Goal: Task Accomplishment & Management: Manage account settings

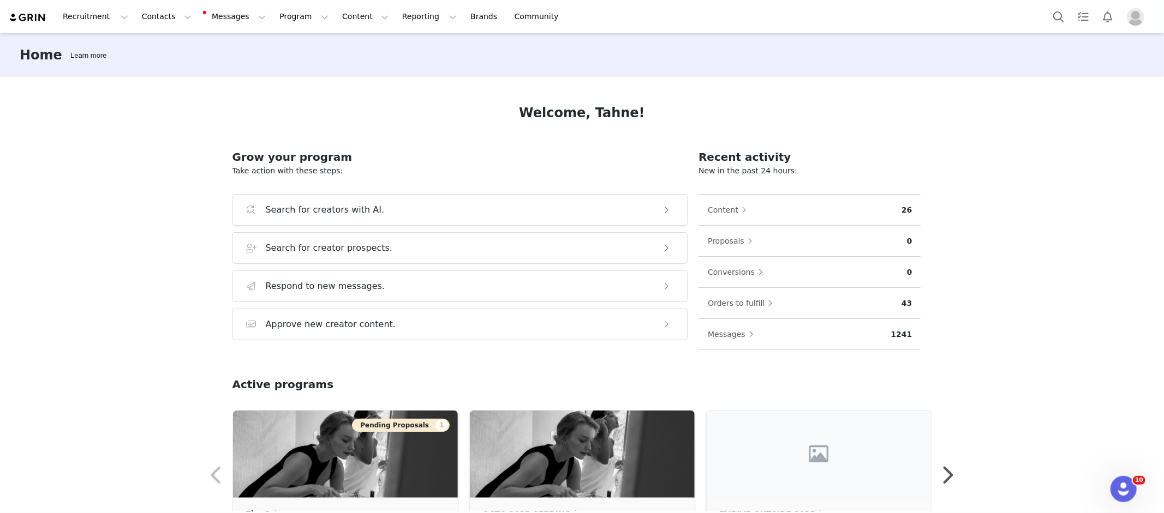
scroll to position [26, 0]
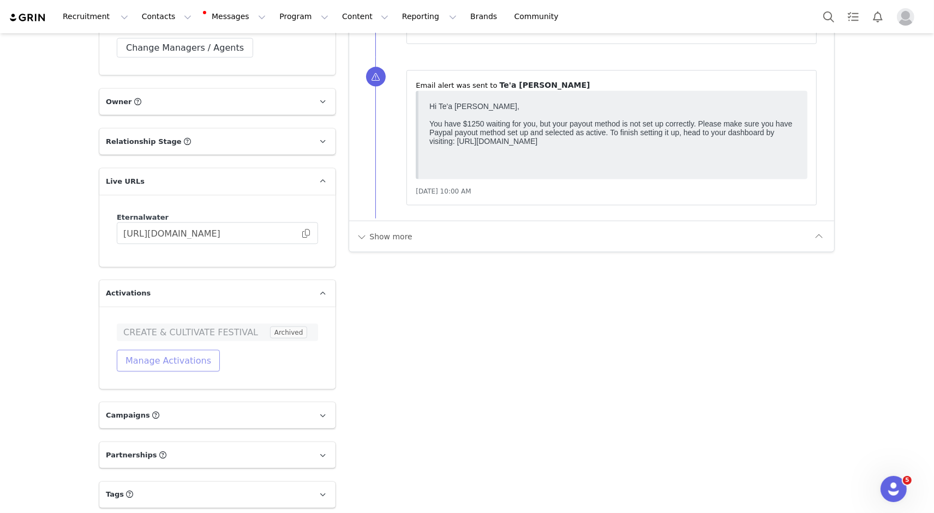
click at [139, 350] on button "Manage Activations" at bounding box center [168, 361] width 103 height 22
click at [145, 390] on div "Select Activation" at bounding box center [119, 389] width 64 height 16
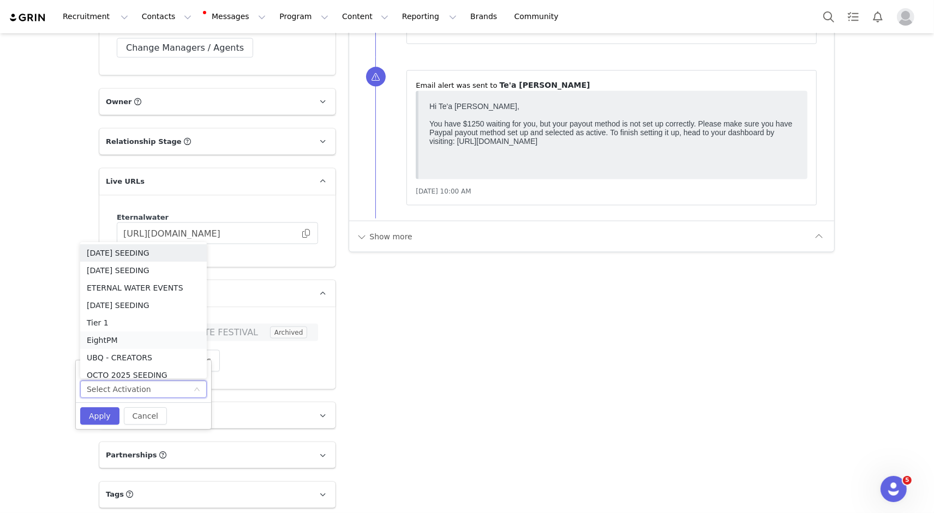
scroll to position [5, 0]
click at [138, 315] on li "Tier 1" at bounding box center [143, 317] width 127 height 17
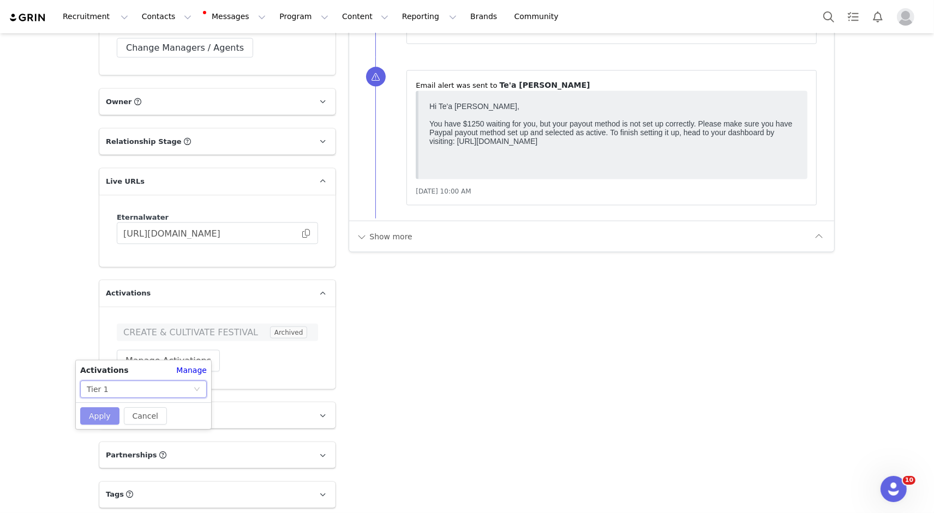
click at [100, 416] on button "Apply" at bounding box center [99, 416] width 39 height 17
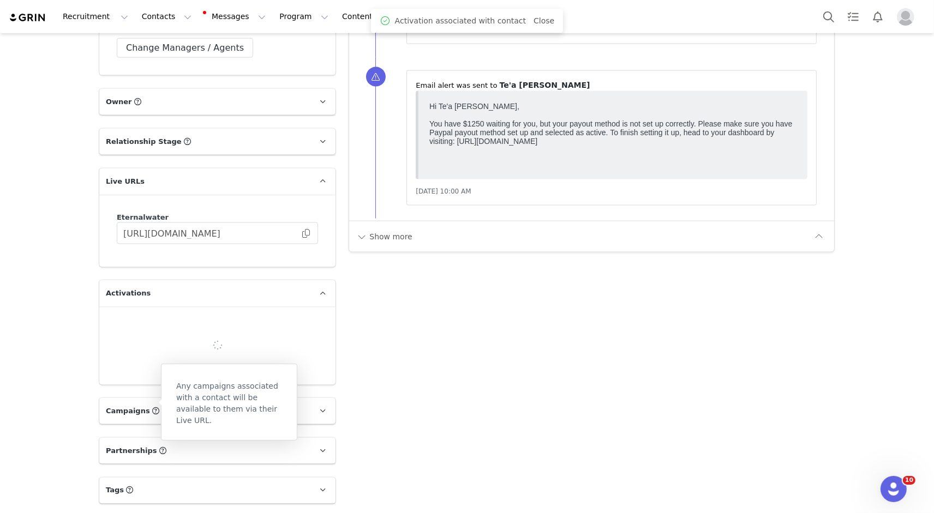
click at [310, 360] on div at bounding box center [217, 346] width 236 height 79
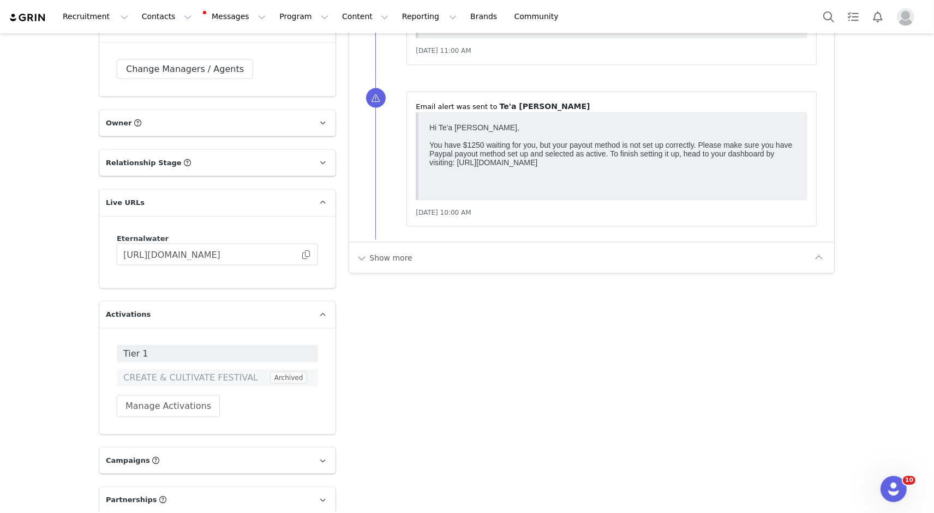
scroll to position [1919, 0]
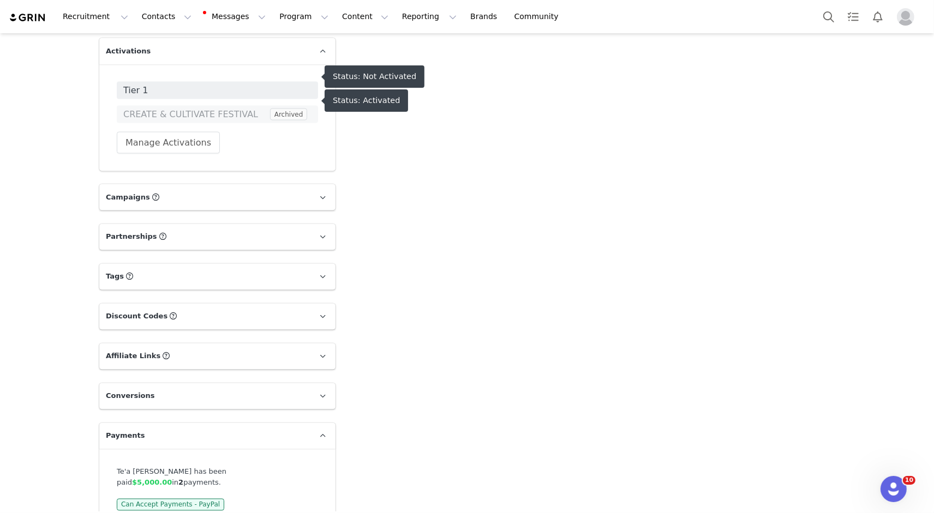
click at [217, 82] on span "Tier 1" at bounding box center [217, 90] width 201 height 17
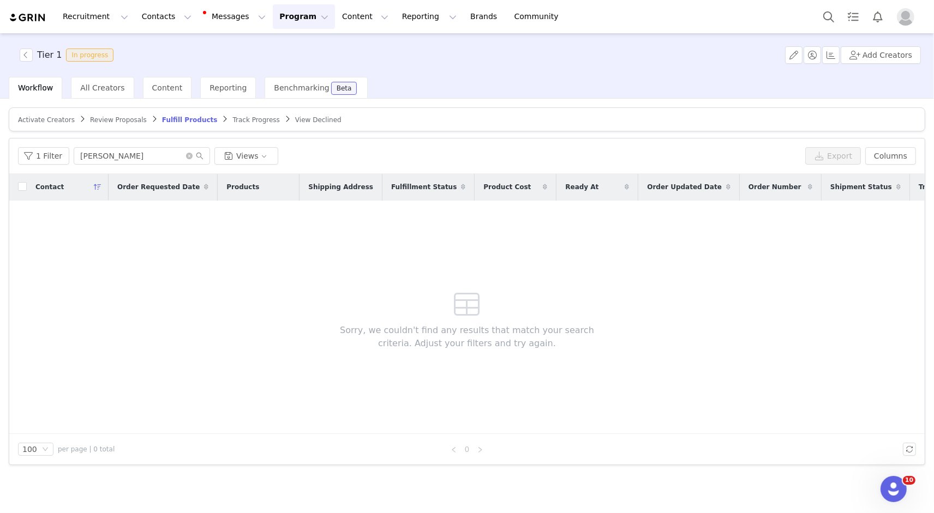
click at [49, 121] on span "Activate Creators" at bounding box center [46, 120] width 57 height 8
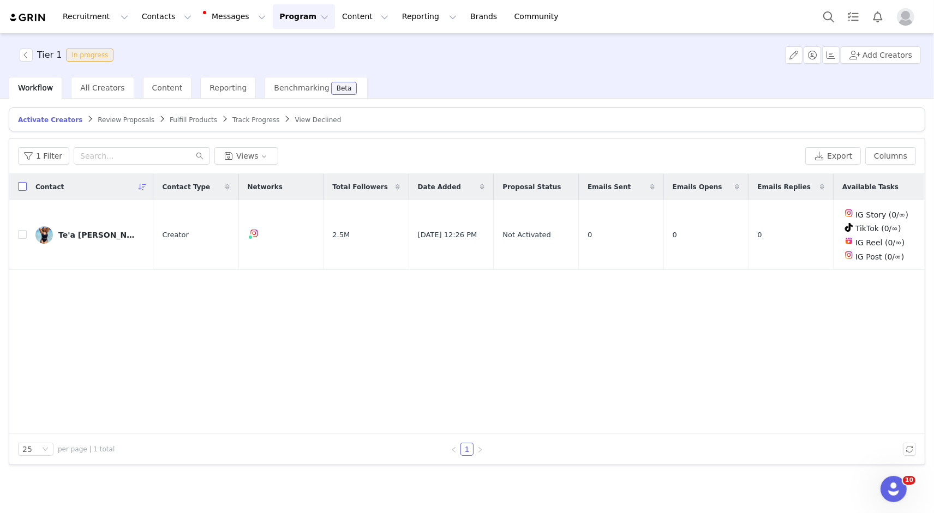
click at [19, 187] on input "checkbox" at bounding box center [22, 186] width 9 height 9
checkbox input "true"
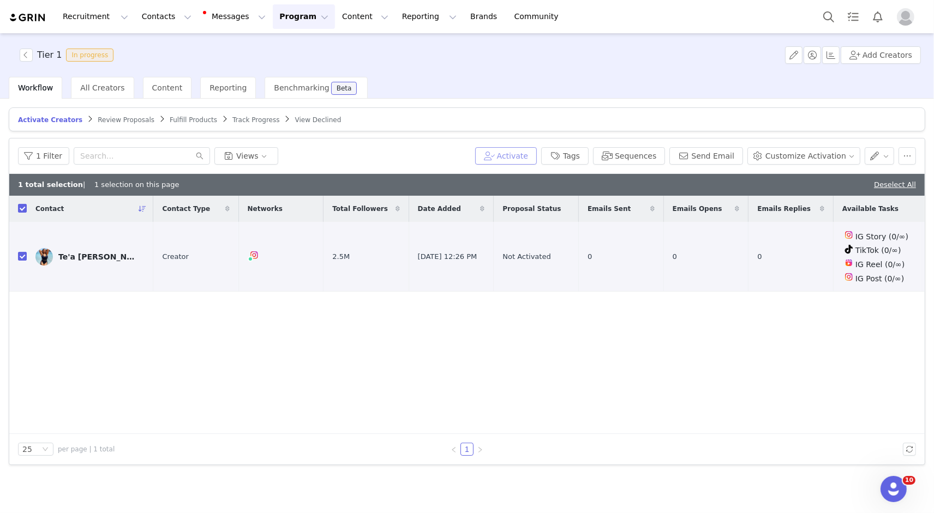
click at [517, 157] on button "Activate" at bounding box center [506, 155] width 62 height 17
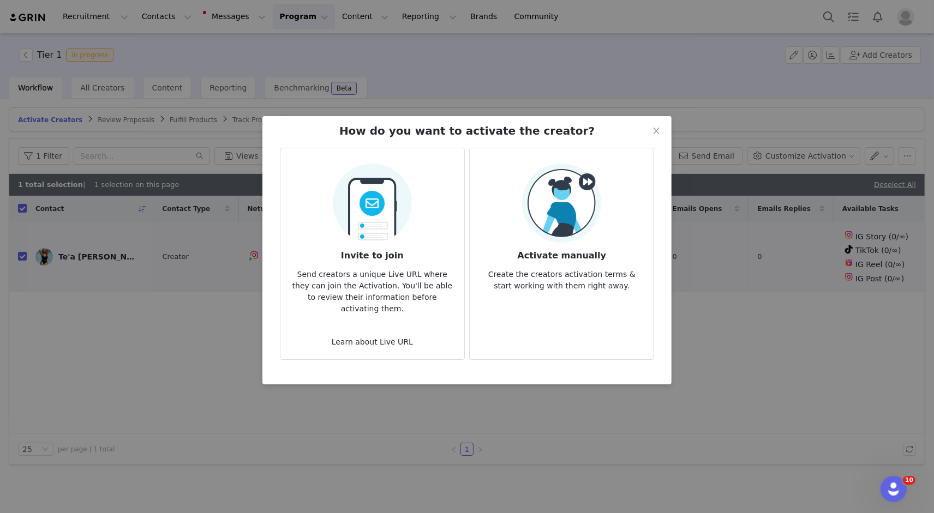
click at [541, 202] on img at bounding box center [561, 203] width 79 height 79
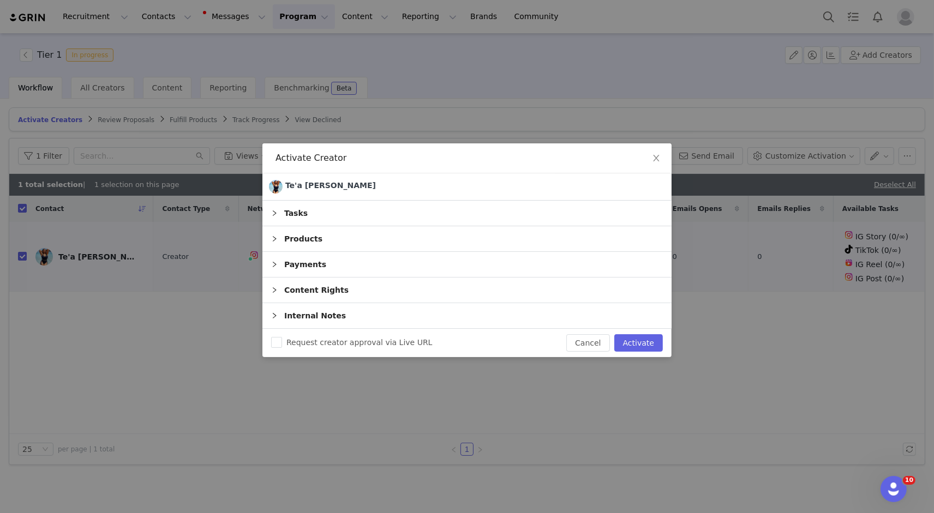
click at [578, 241] on div "Products" at bounding box center [466, 238] width 409 height 25
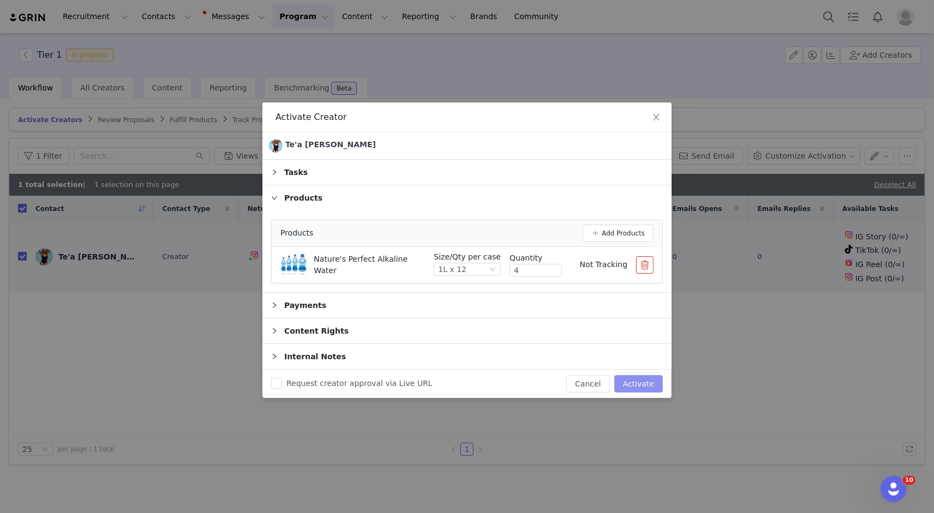
click at [642, 386] on button "Activate" at bounding box center [638, 383] width 49 height 17
checkbox input "false"
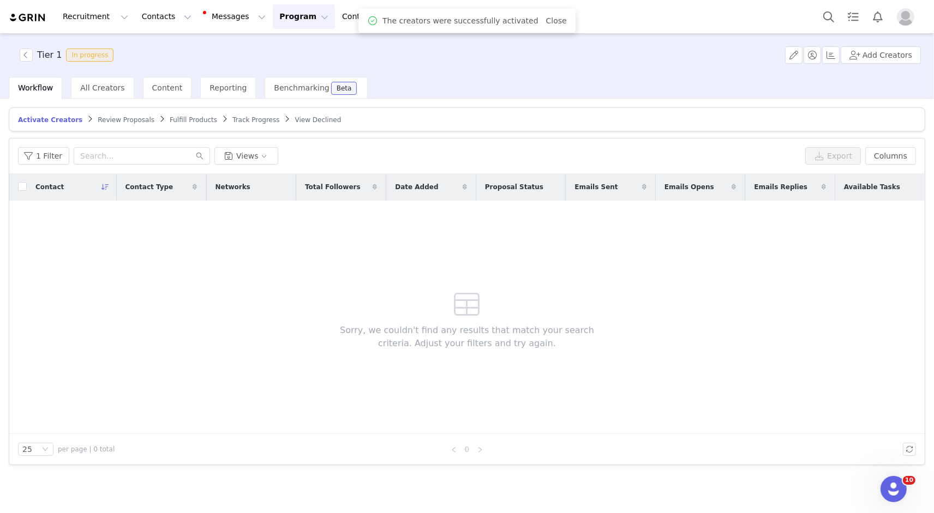
click at [183, 120] on span "Fulfill Products" at bounding box center [193, 120] width 47 height 8
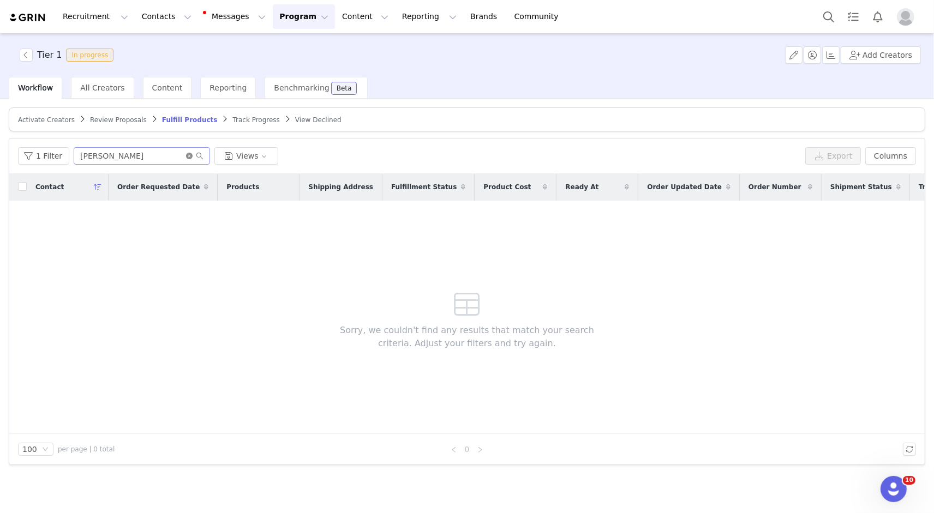
click at [187, 156] on icon "icon: close-circle" at bounding box center [189, 156] width 7 height 7
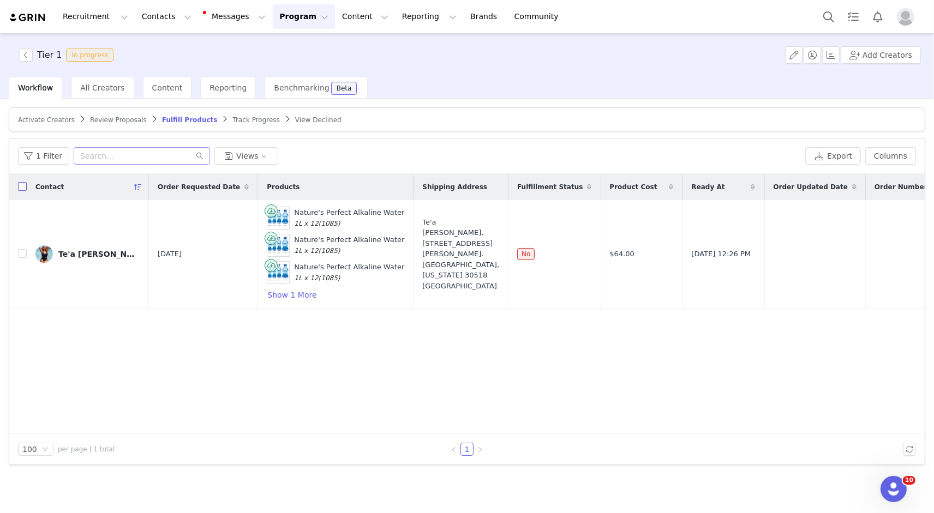
click at [20, 186] on input "checkbox" at bounding box center [22, 186] width 9 height 9
checkbox input "true"
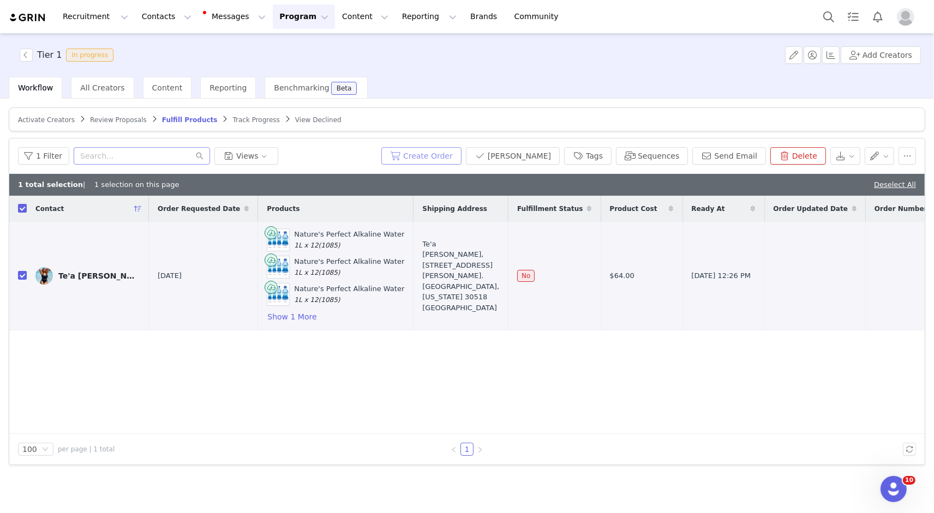
click at [462, 158] on button "Create Order" at bounding box center [421, 155] width 80 height 17
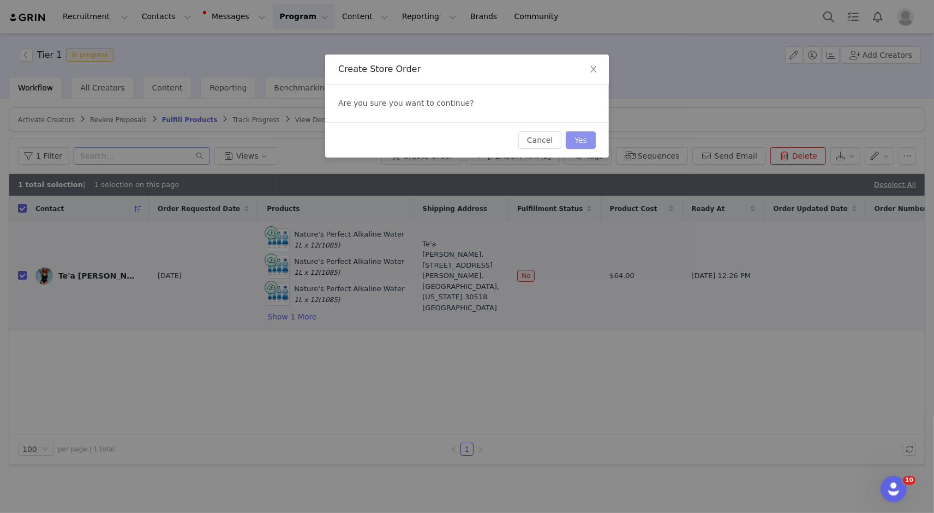
click at [579, 143] on button "Yes" at bounding box center [581, 140] width 30 height 17
